Goal: Information Seeking & Learning: Understand process/instructions

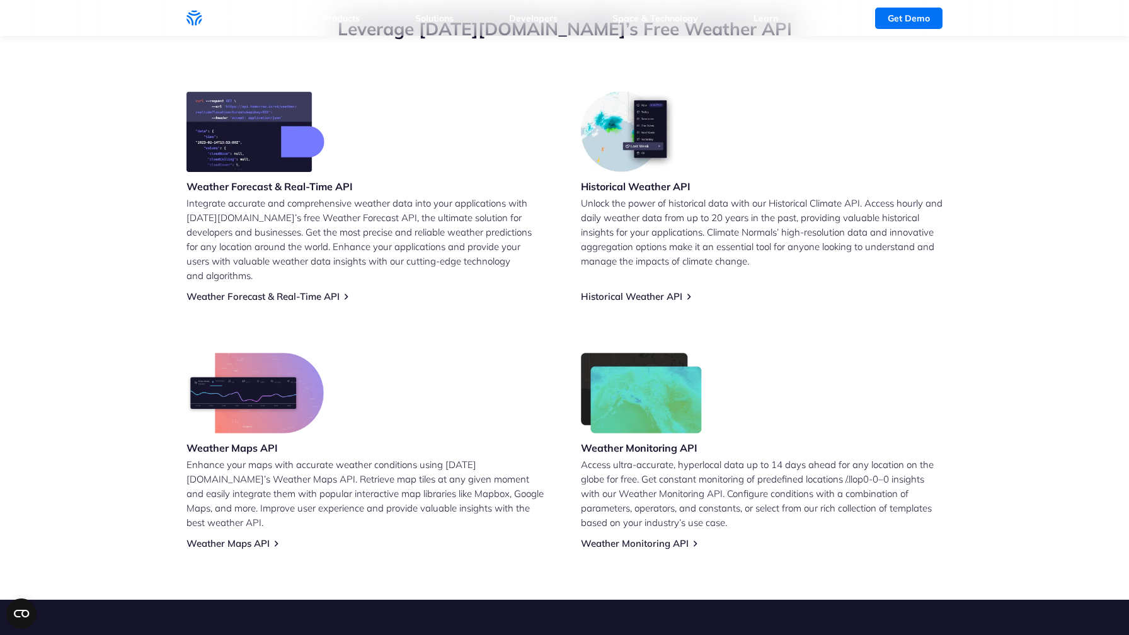
scroll to position [43, 0]
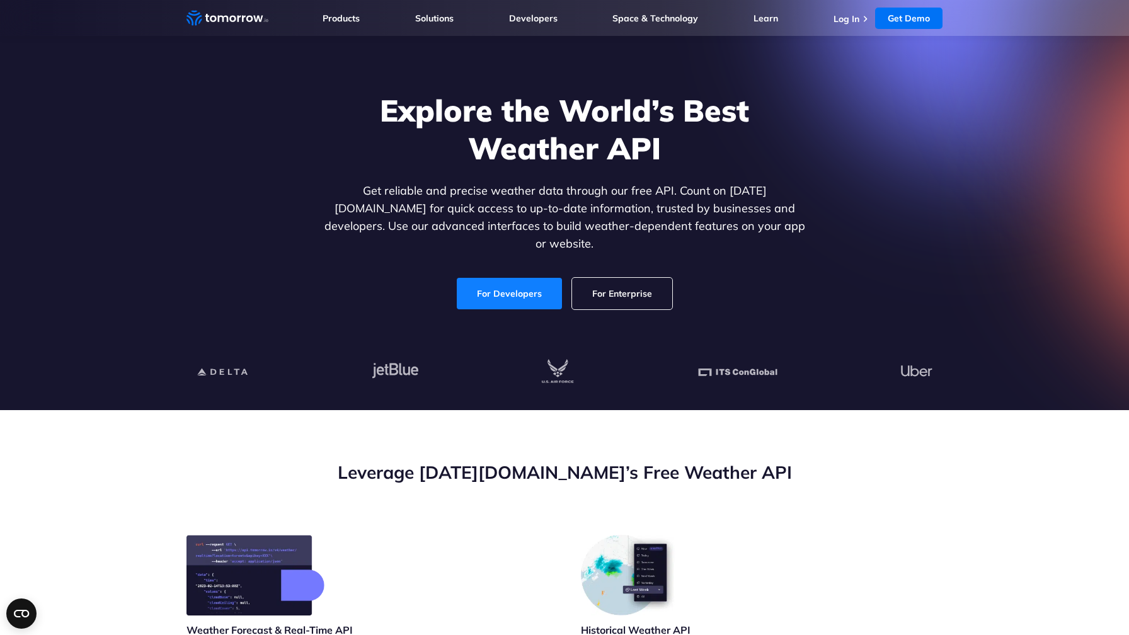
click at [496, 296] on link "For Developers" at bounding box center [509, 294] width 105 height 32
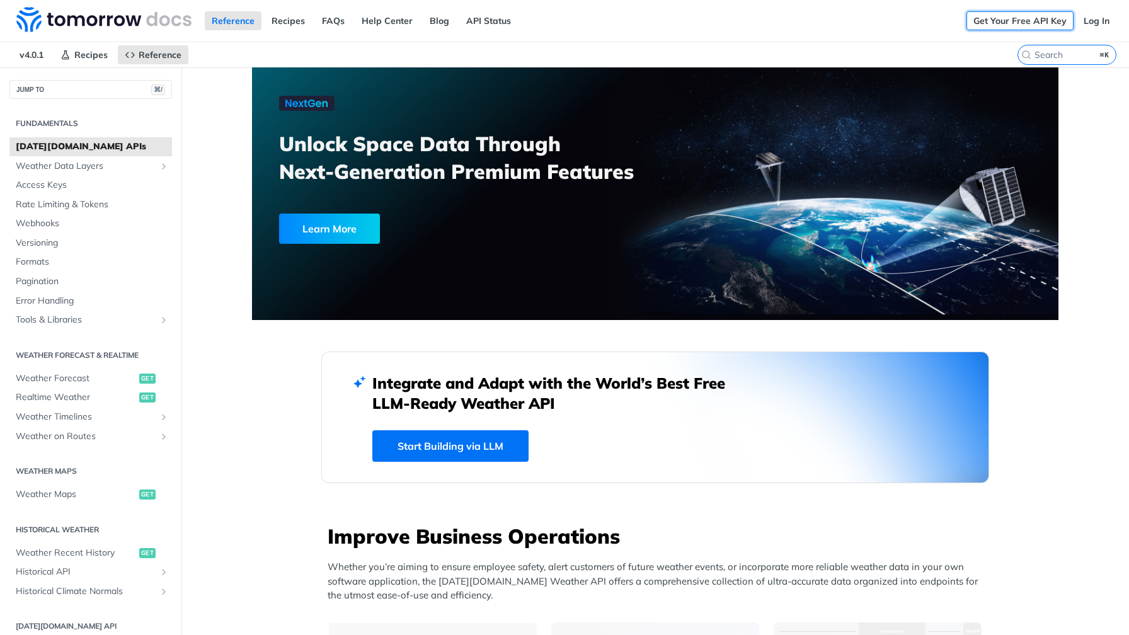
click at [1020, 23] on link "Get Your Free API Key" at bounding box center [1020, 20] width 107 height 19
click at [57, 13] on img at bounding box center [103, 19] width 175 height 25
click at [54, 383] on span "Weather Forecast" at bounding box center [76, 378] width 120 height 13
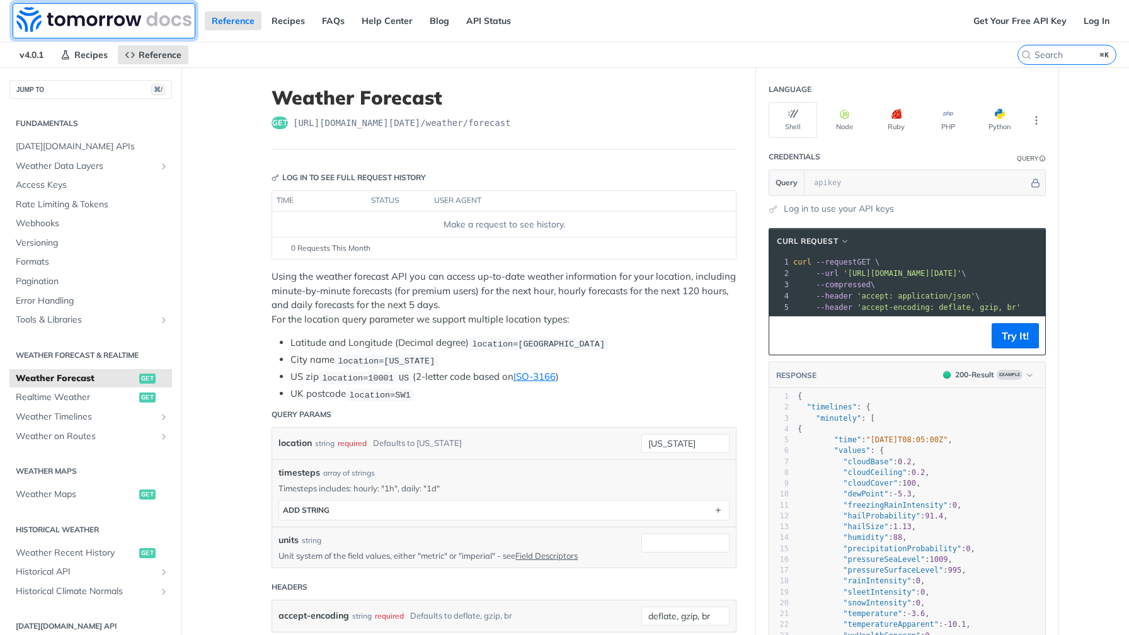
click at [19, 20] on img at bounding box center [103, 19] width 175 height 25
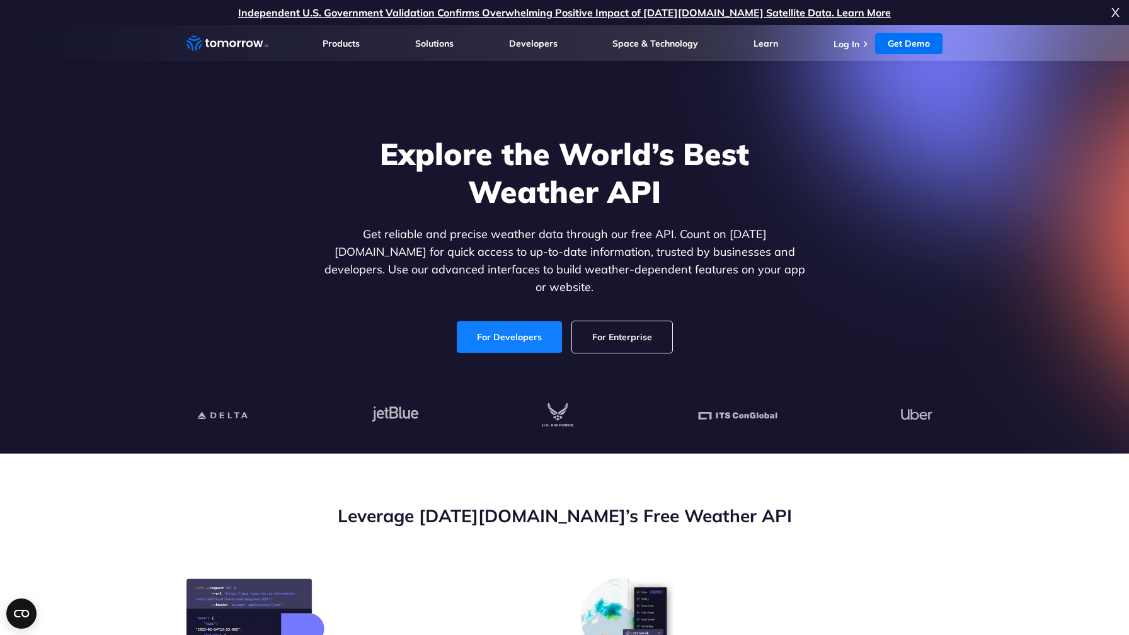
click at [511, 326] on link "For Developers" at bounding box center [509, 337] width 105 height 32
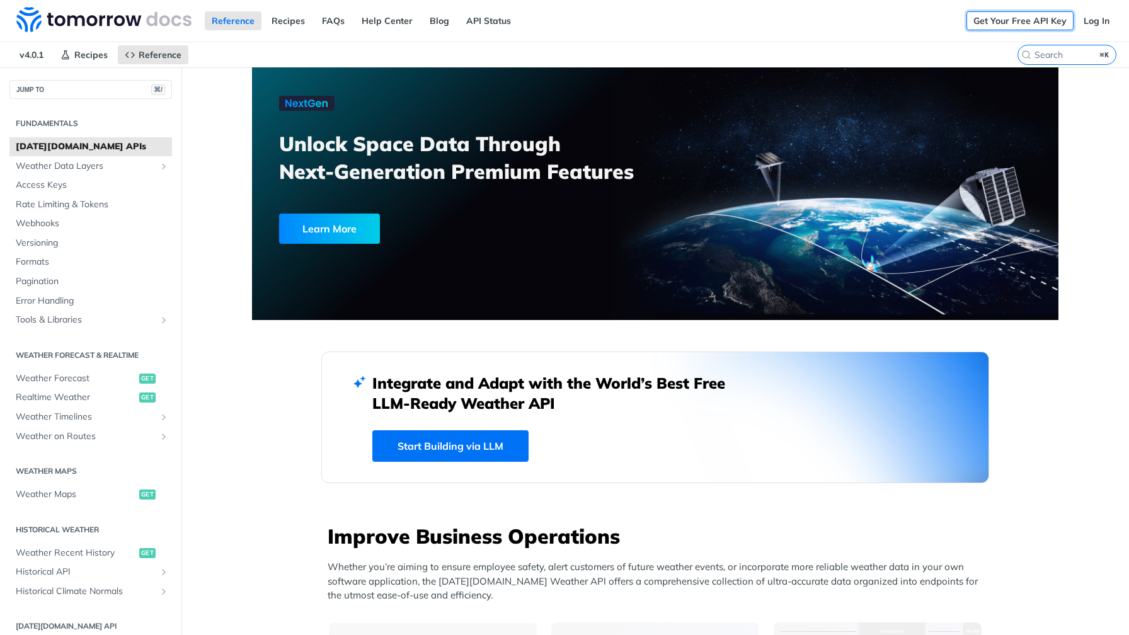
click at [1011, 20] on link "Get Your Free API Key" at bounding box center [1020, 20] width 107 height 19
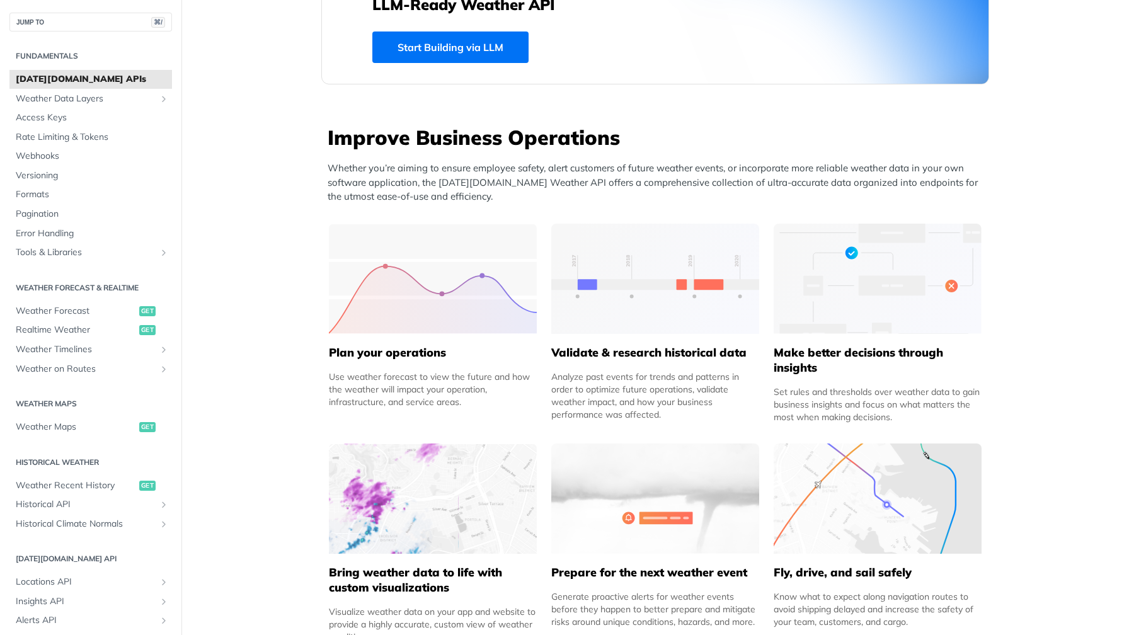
scroll to position [423, 0]
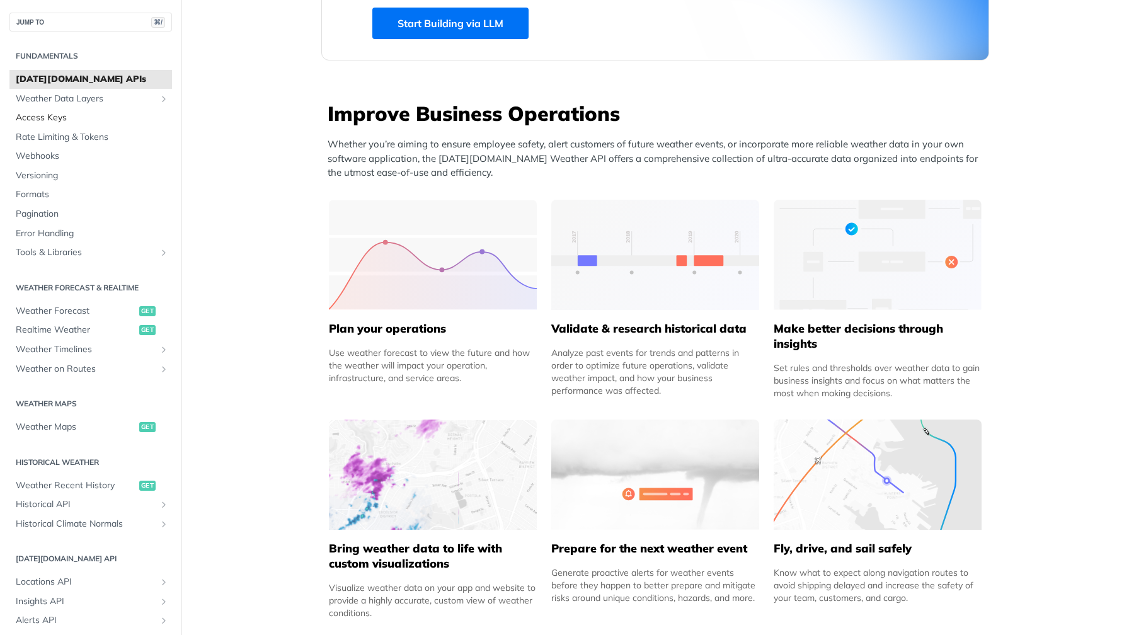
click at [42, 122] on span "Access Keys" at bounding box center [92, 118] width 153 height 13
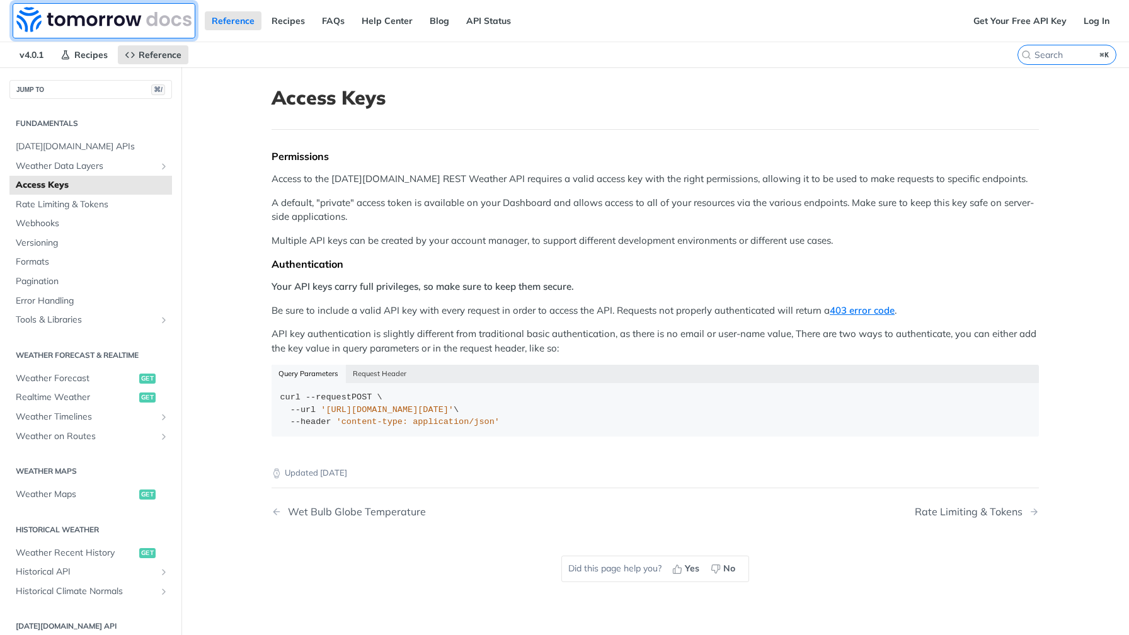
click at [62, 11] on img at bounding box center [103, 19] width 175 height 25
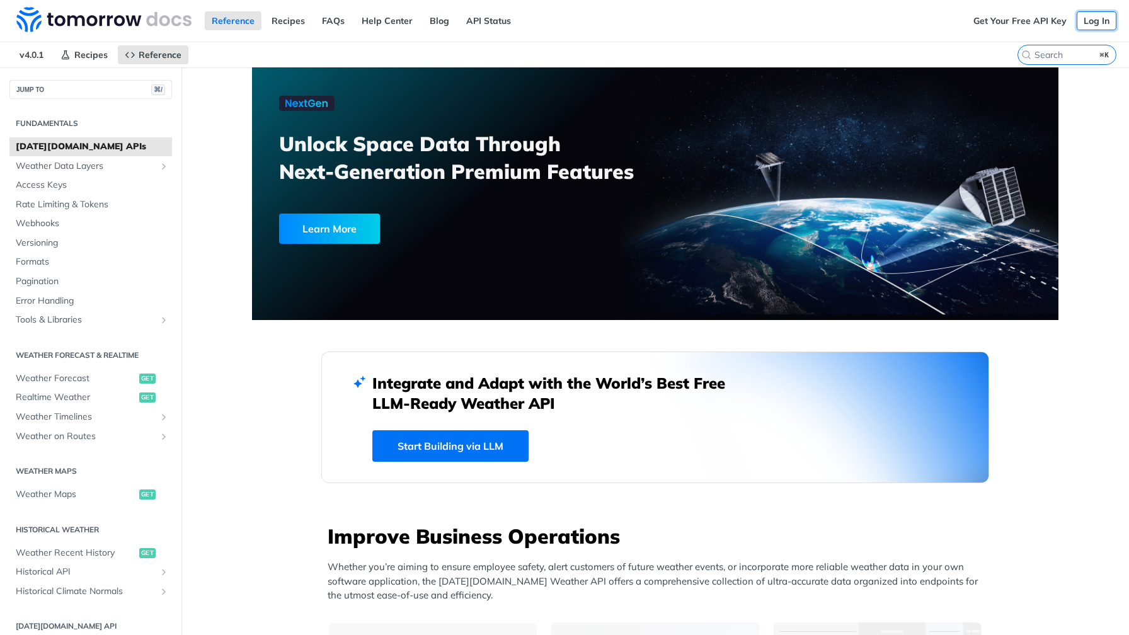
click at [1090, 21] on link "Log In" at bounding box center [1097, 20] width 40 height 19
